Goal: Check status: Check status

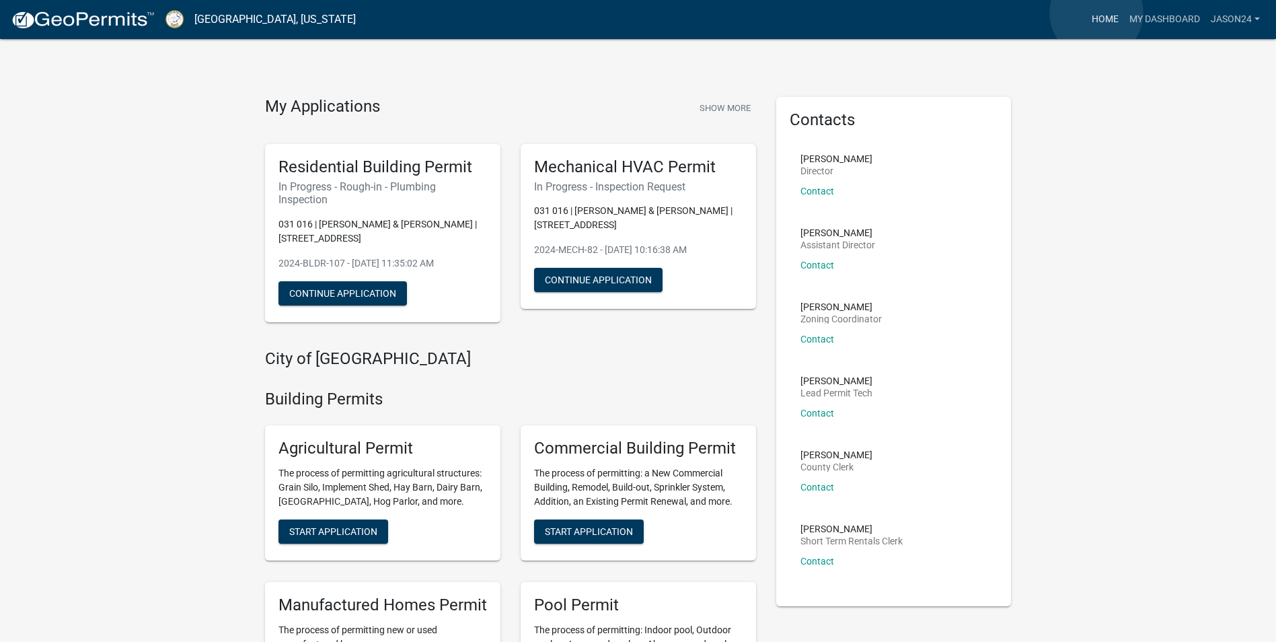
click at [1097, 13] on link "Home" at bounding box center [1106, 20] width 38 height 26
click at [1153, 15] on link "My Dashboard" at bounding box center [1164, 20] width 81 height 26
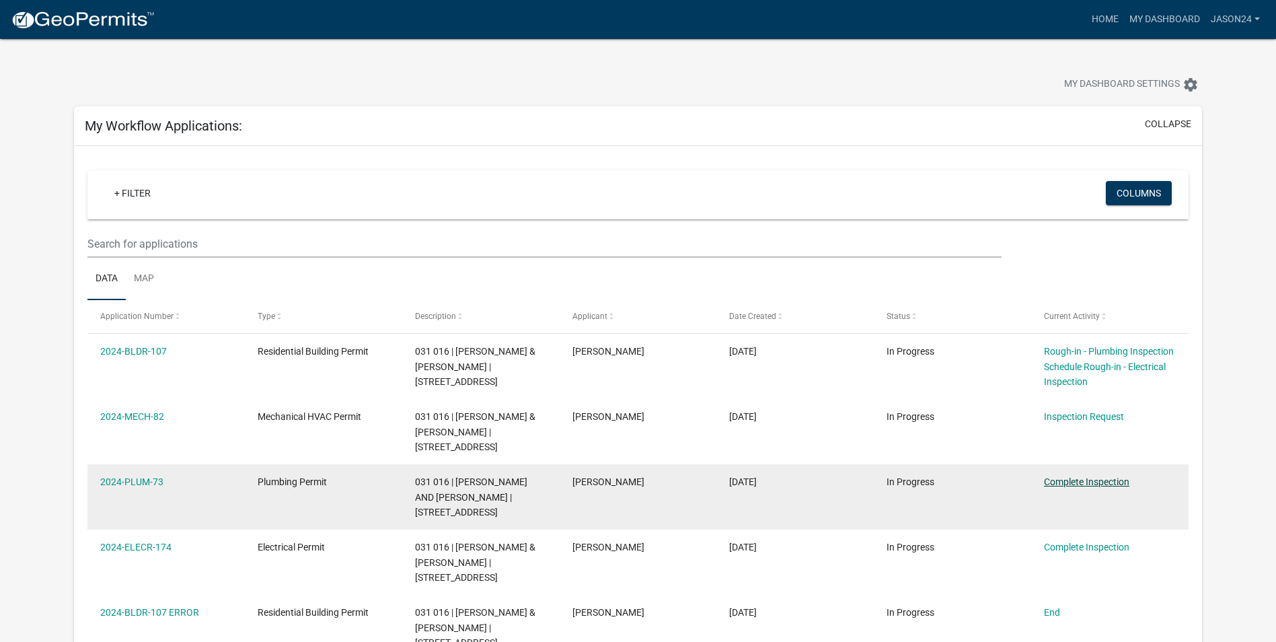
click at [1101, 476] on link "Complete Inspection" at bounding box center [1086, 481] width 85 height 11
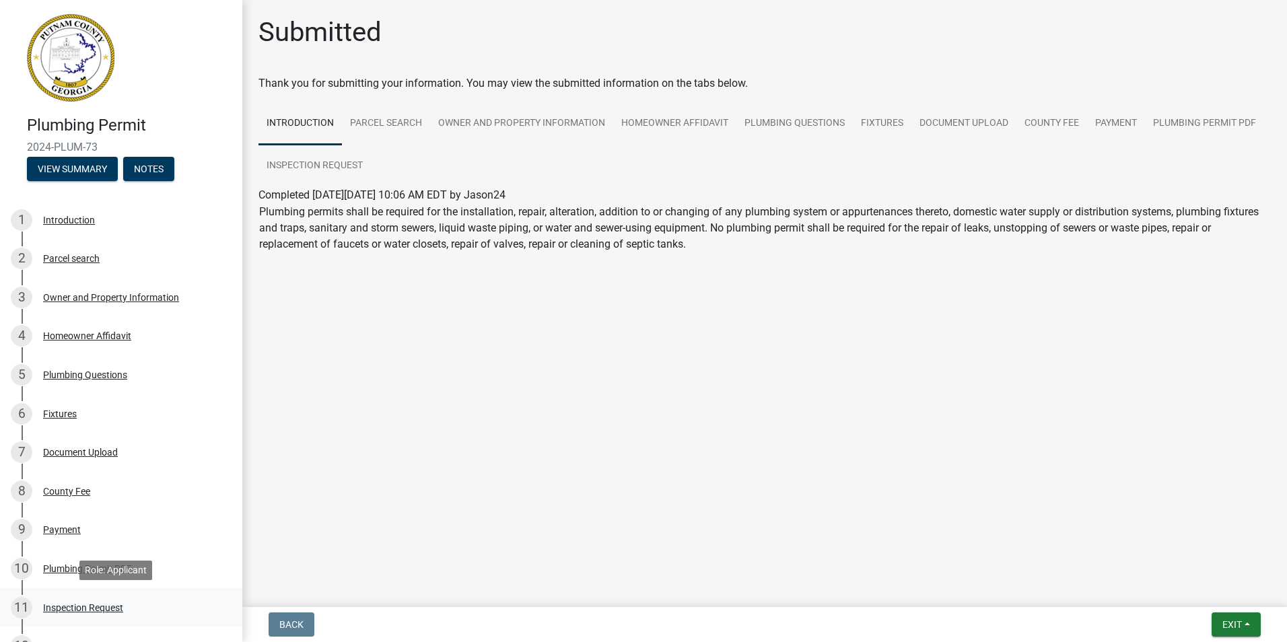
click at [110, 608] on div "Inspection Request" at bounding box center [83, 607] width 80 height 9
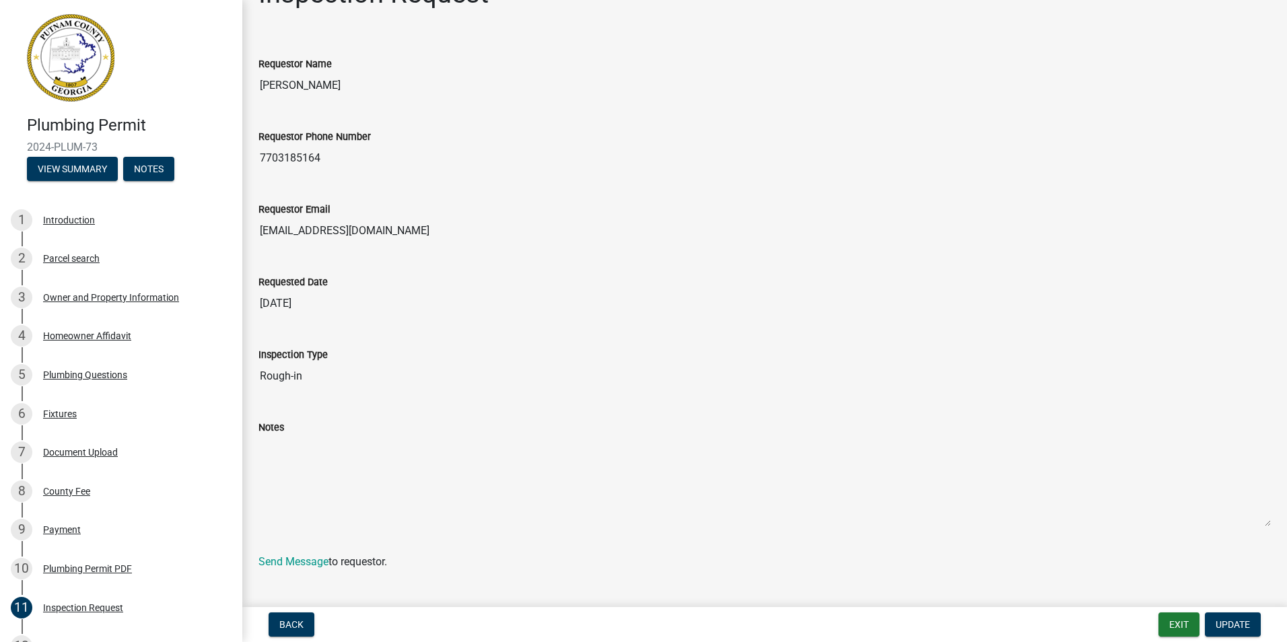
scroll to position [59, 0]
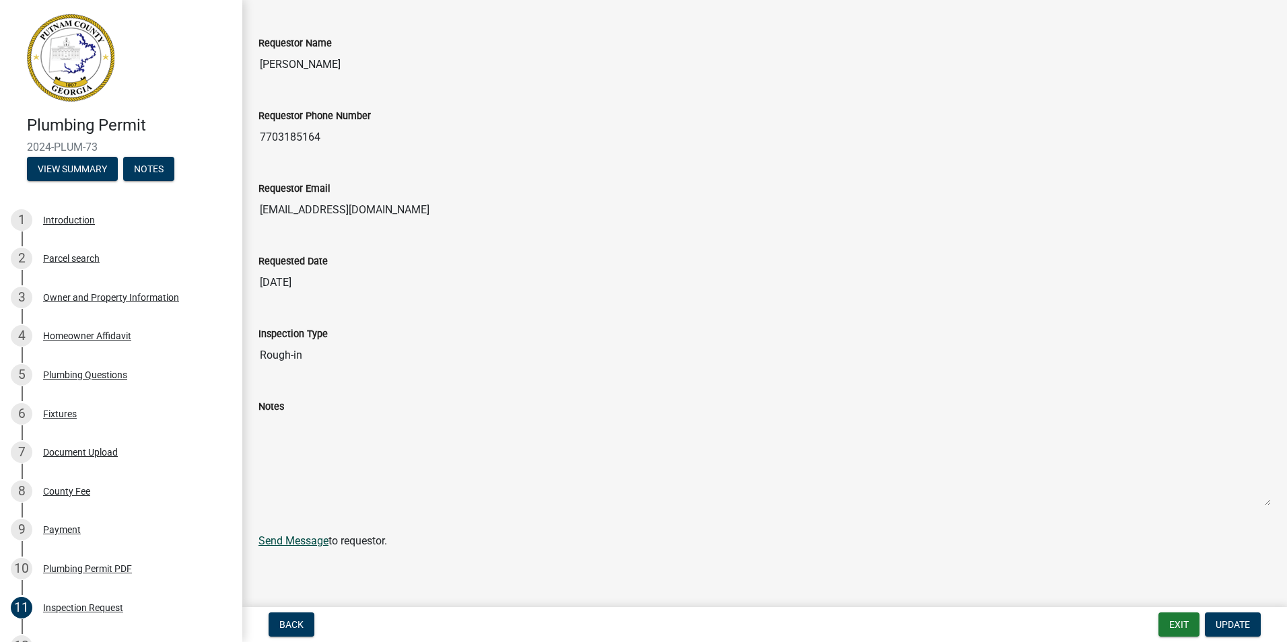
click at [316, 545] on link "Send Message" at bounding box center [293, 540] width 70 height 13
click at [1223, 627] on span "Update" at bounding box center [1232, 624] width 34 height 11
click at [1227, 621] on span "Update" at bounding box center [1232, 624] width 34 height 11
click at [312, 623] on button "Back" at bounding box center [291, 624] width 46 height 24
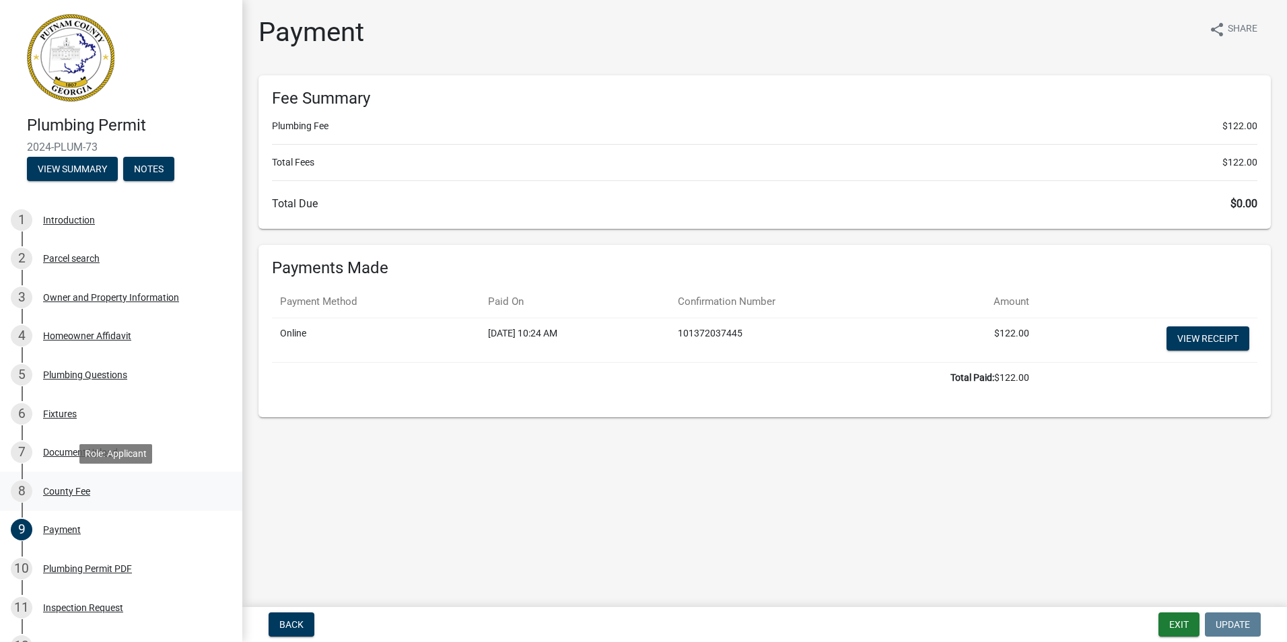
scroll to position [149, 0]
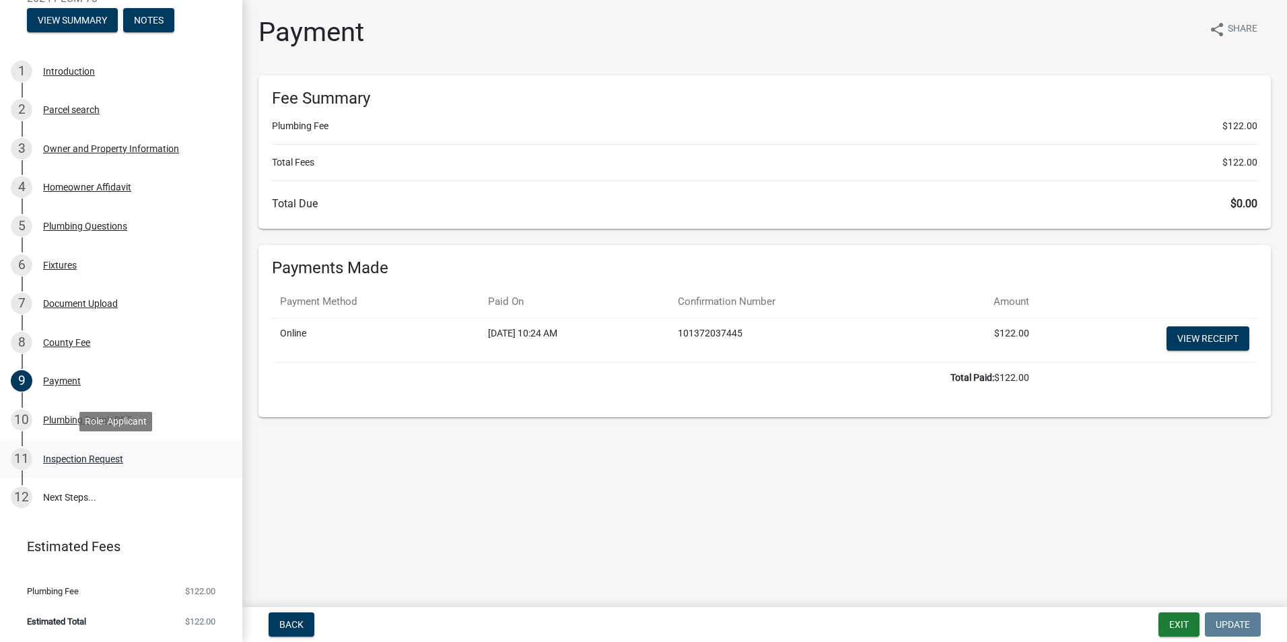
click at [116, 457] on div "Inspection Request" at bounding box center [83, 458] width 80 height 9
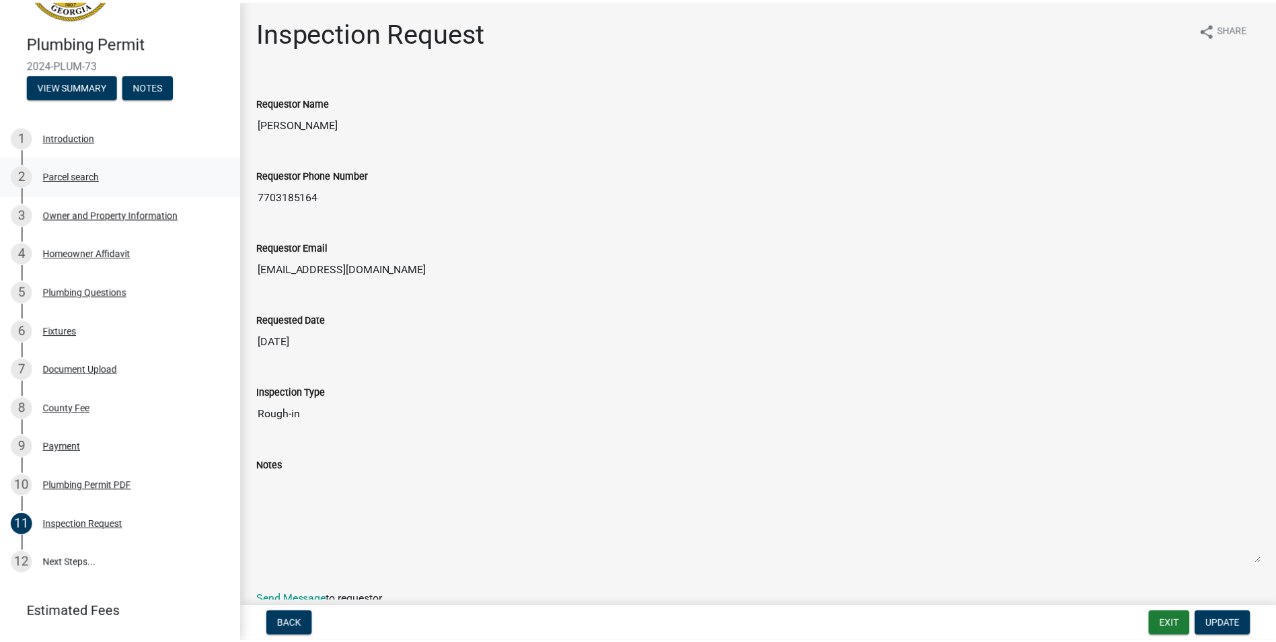
scroll to position [0, 0]
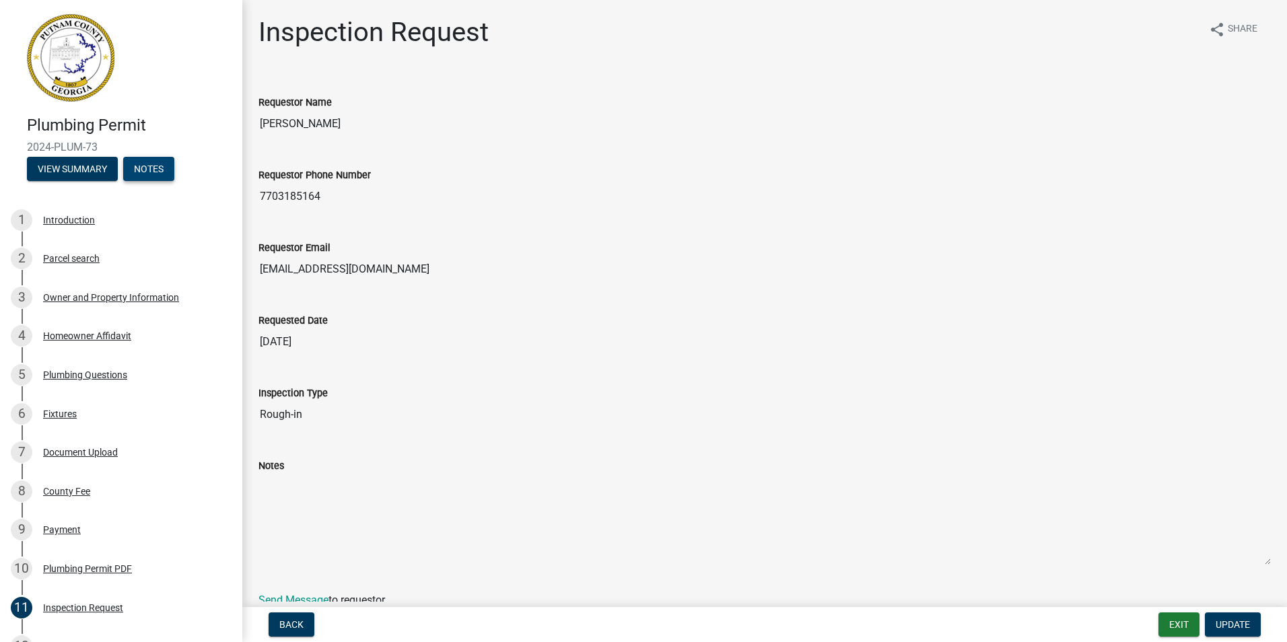
click at [153, 175] on button "Notes" at bounding box center [148, 169] width 51 height 24
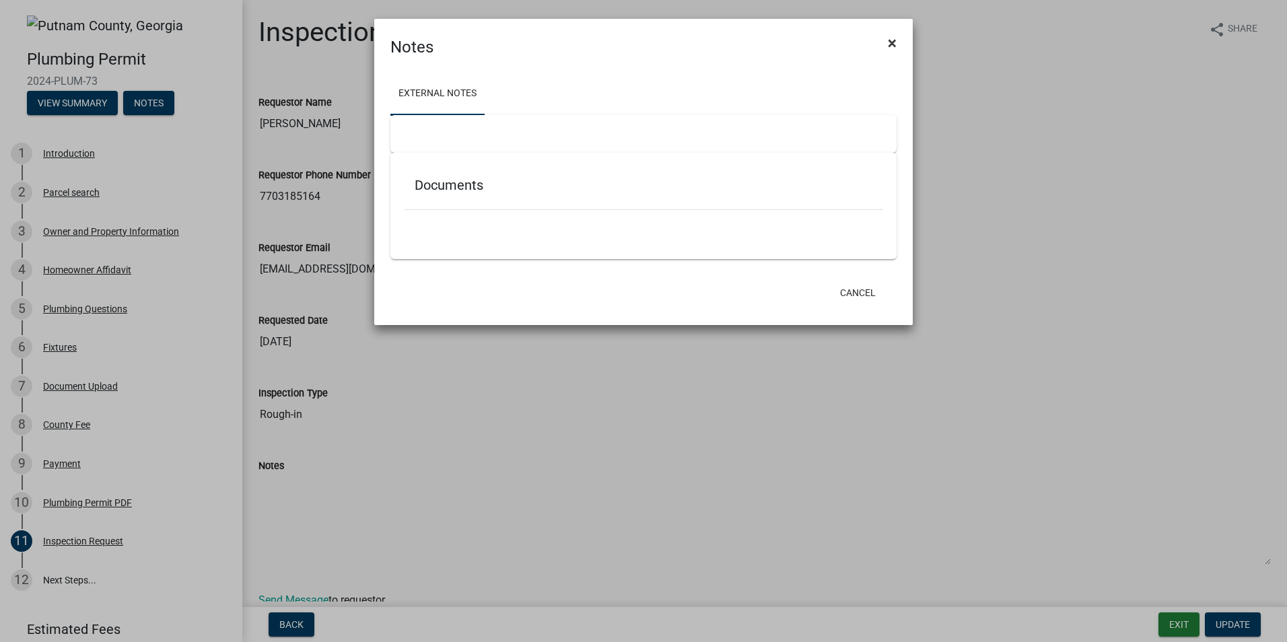
click at [888, 47] on span "×" at bounding box center [892, 43] width 9 height 19
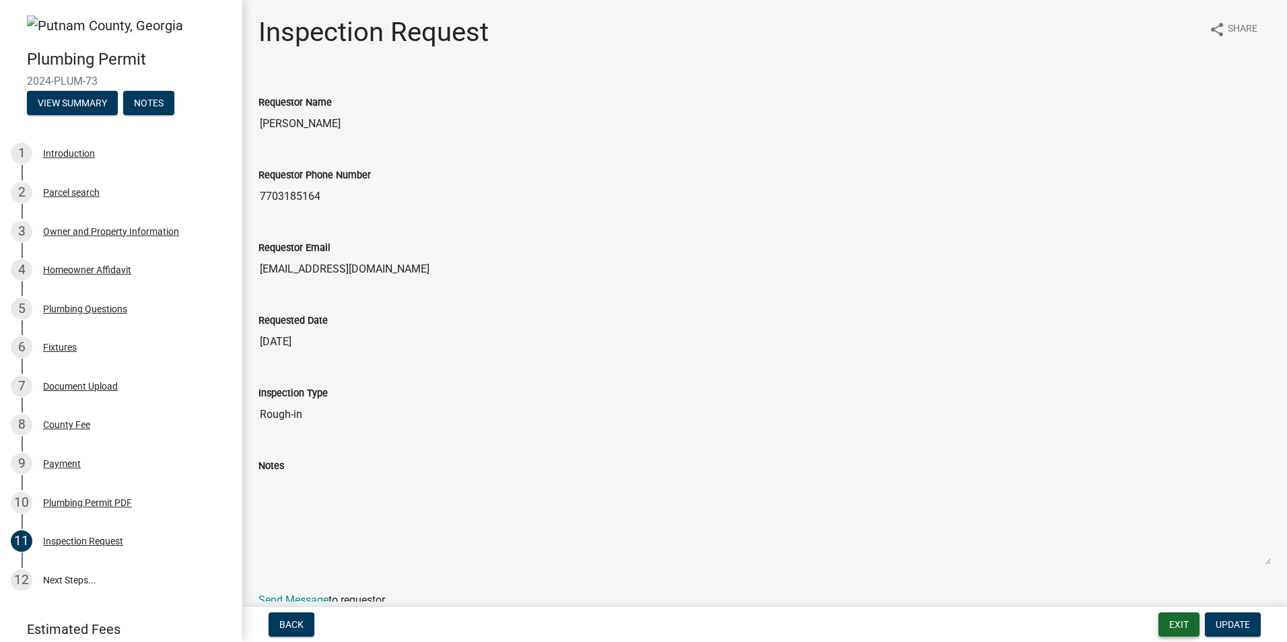
click at [1170, 622] on button "Exit" at bounding box center [1178, 624] width 41 height 24
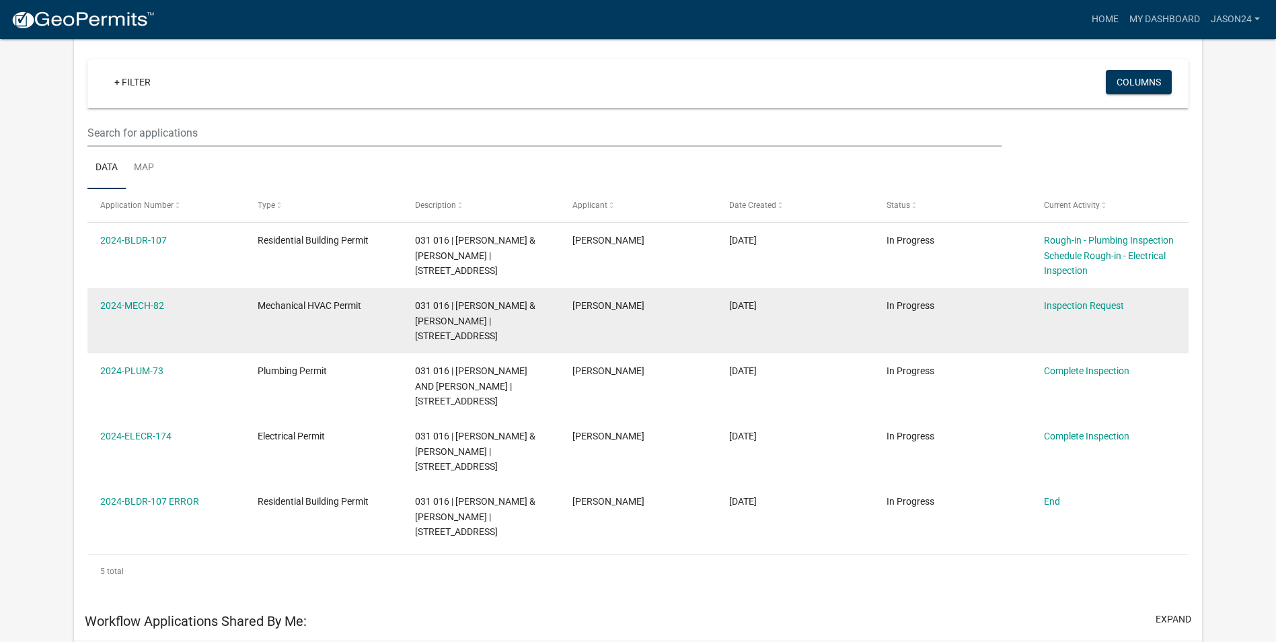
scroll to position [111, 0]
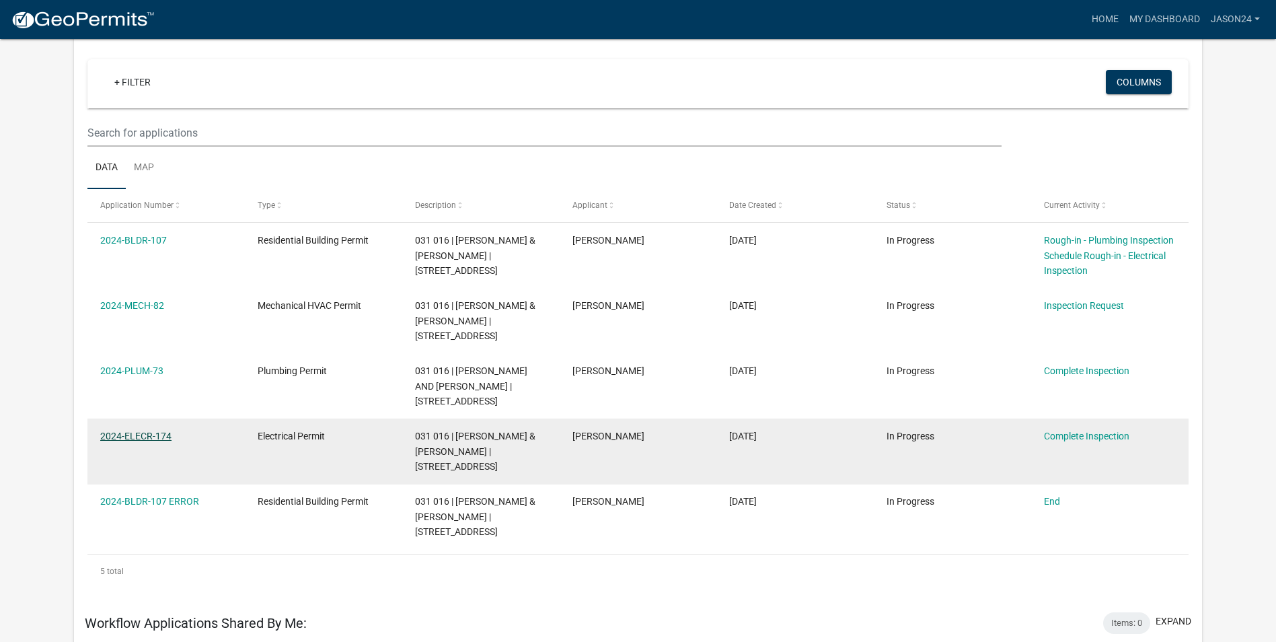
click at [116, 439] on link "2024-ELECR-174" at bounding box center [135, 436] width 71 height 11
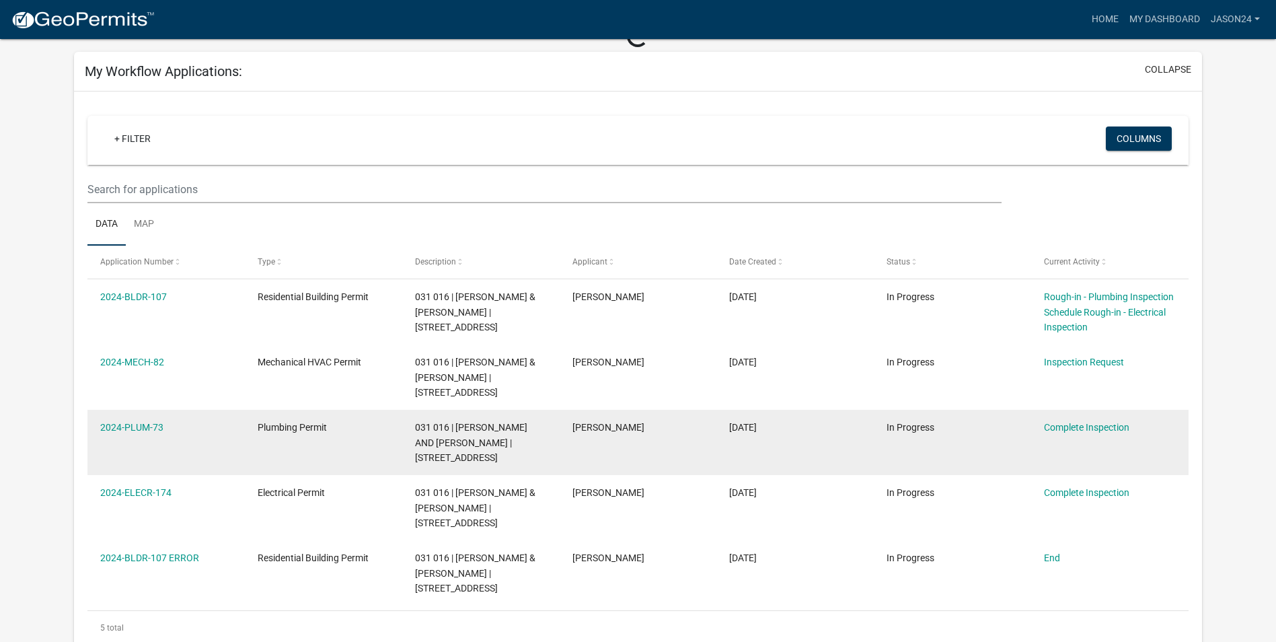
scroll to position [202, 0]
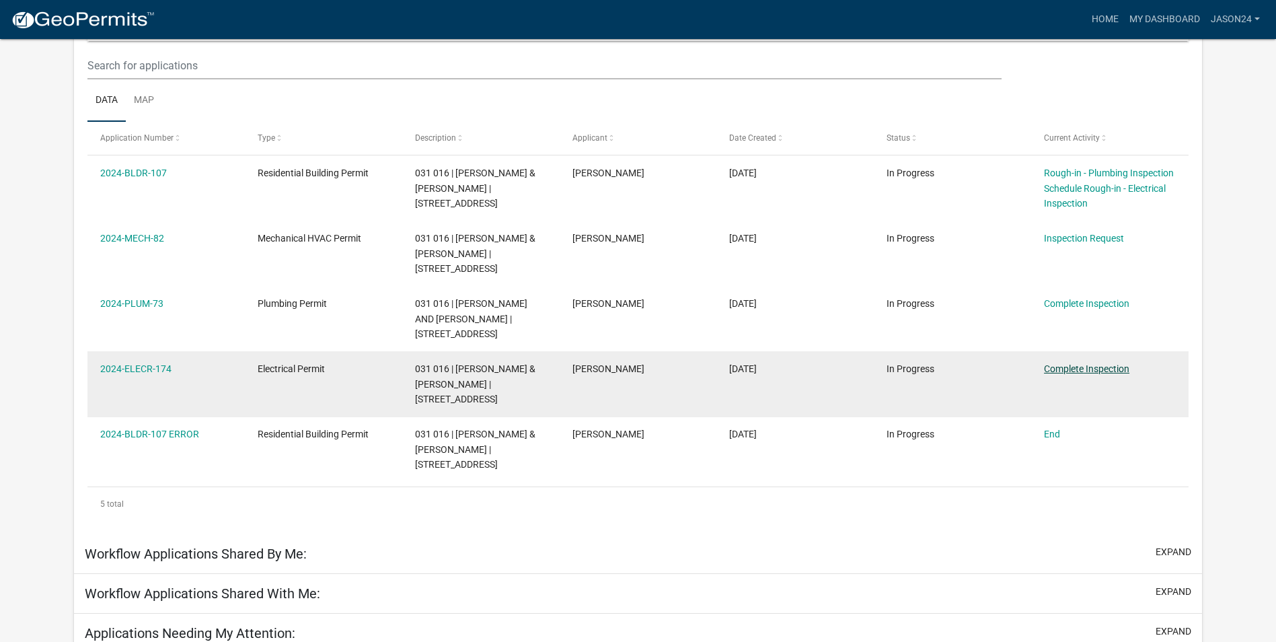
click at [1076, 371] on link "Complete Inspection" at bounding box center [1086, 368] width 85 height 11
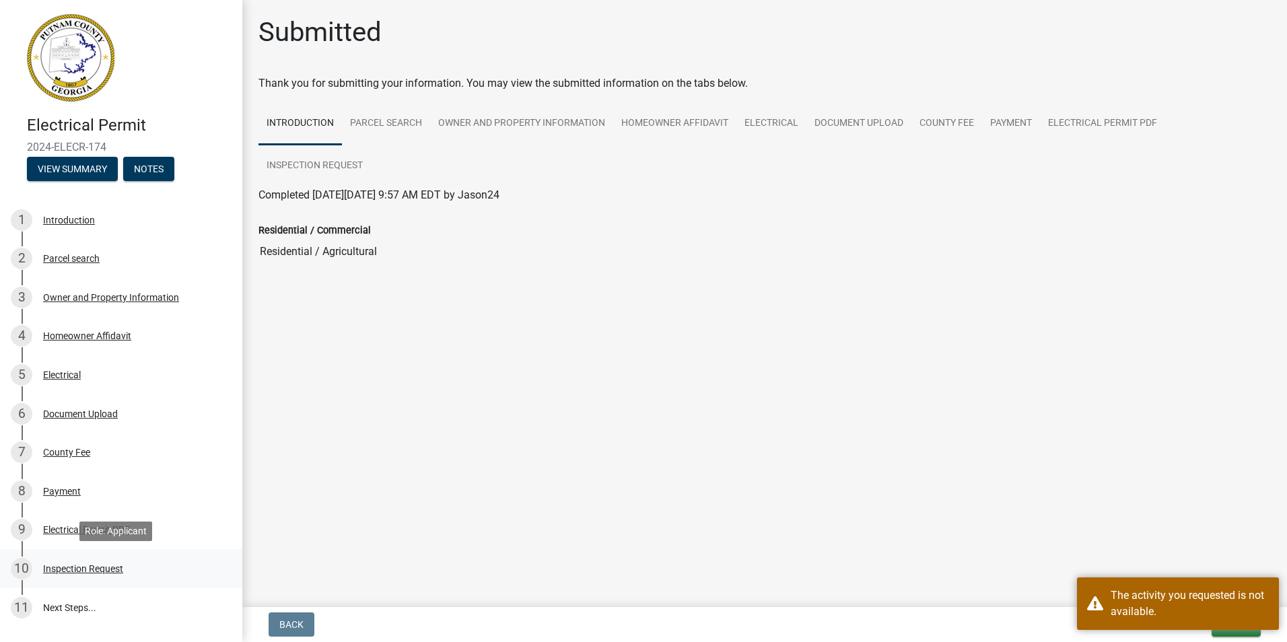
click at [94, 569] on div "Inspection Request" at bounding box center [83, 568] width 80 height 9
